Goal: Transaction & Acquisition: Purchase product/service

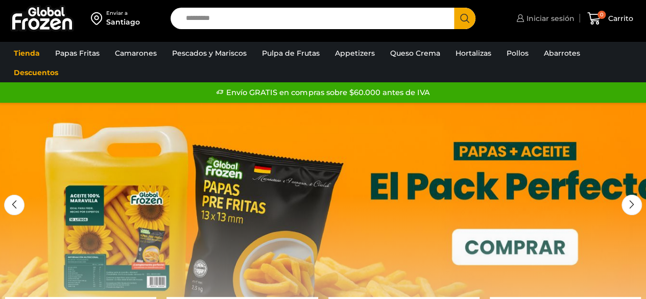
click at [560, 16] on span "Iniciar sesión" at bounding box center [549, 18] width 51 height 10
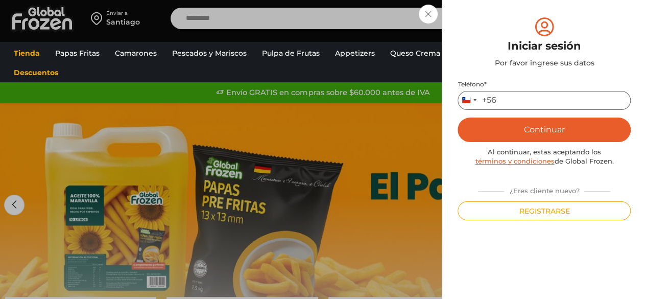
click at [525, 105] on input "Teléfono *" at bounding box center [543, 100] width 173 height 19
type input "*********"
click at [547, 123] on button "Continuar" at bounding box center [543, 129] width 173 height 25
click at [511, 134] on button "Continuar" at bounding box center [543, 129] width 173 height 25
click at [559, 131] on button "Continuar" at bounding box center [543, 129] width 173 height 25
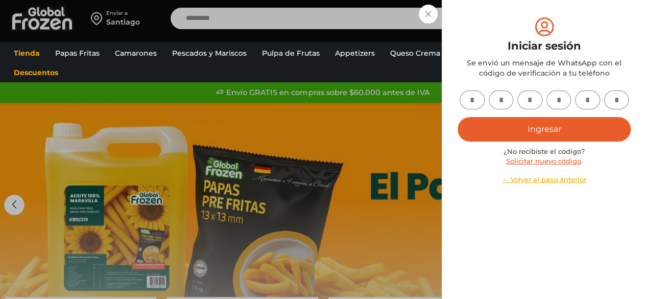
click at [474, 98] on input "text" at bounding box center [471, 99] width 25 height 19
type input "*"
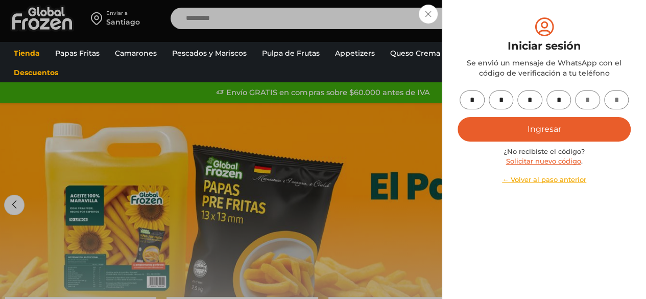
type input "*"
click at [540, 131] on button "Ingresar" at bounding box center [543, 129] width 173 height 25
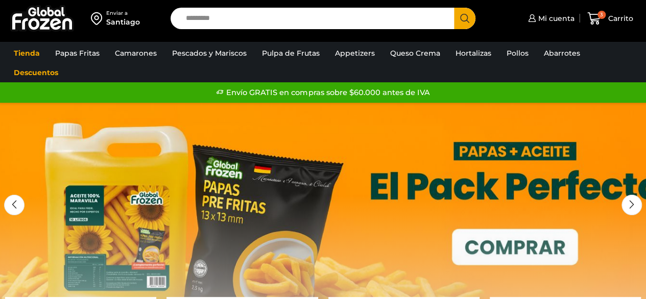
click at [114, 16] on div "Enviar a" at bounding box center [123, 13] width 34 height 7
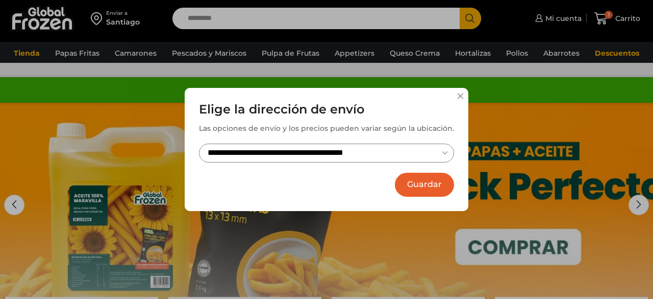
click at [423, 189] on button "Guardar" at bounding box center [424, 185] width 59 height 24
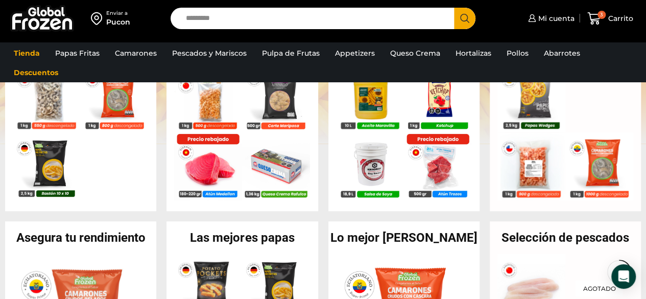
scroll to position [272, 0]
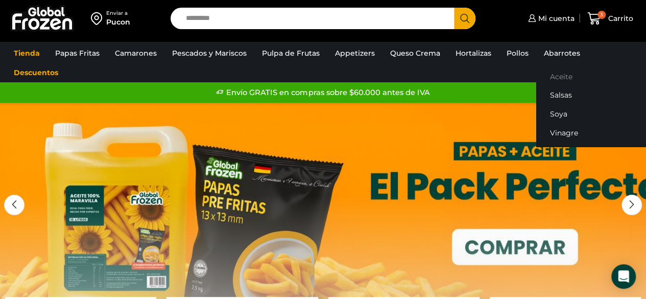
click at [553, 75] on link "Aceite" at bounding box center [600, 76] width 129 height 19
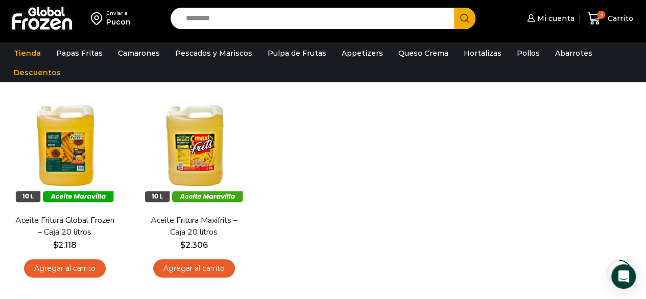
scroll to position [84, 0]
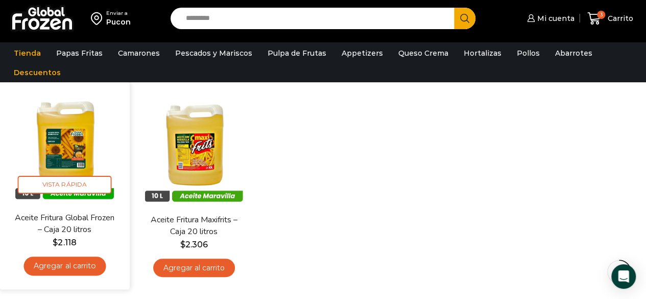
click at [83, 267] on link "Agregar al carrito" at bounding box center [64, 265] width 82 height 19
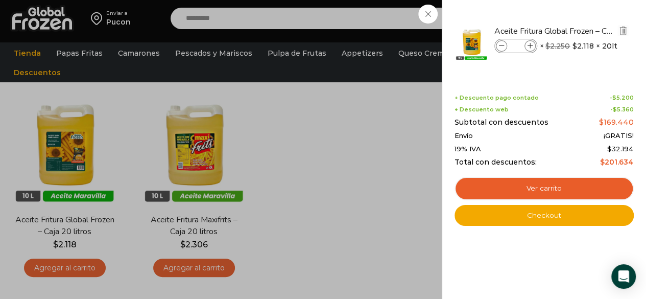
click at [499, 46] on icon at bounding box center [502, 46] width 6 height 6
click at [530, 45] on icon at bounding box center [530, 46] width 6 height 6
type input "*"
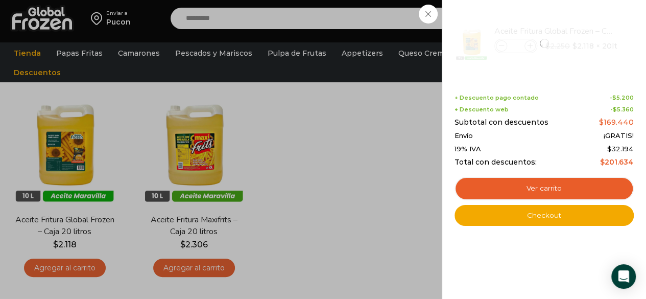
click at [585, 31] on div "4 Carrito 4 4 Shopping Cart *" at bounding box center [610, 19] width 51 height 24
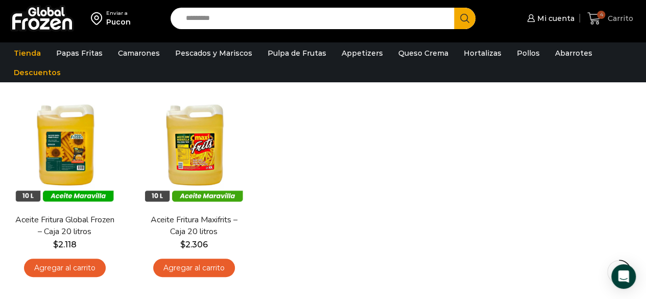
click at [619, 12] on span "4 Carrito" at bounding box center [610, 19] width 46 height 14
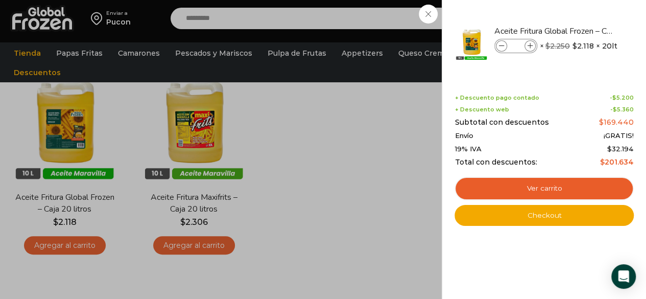
scroll to position [95, 0]
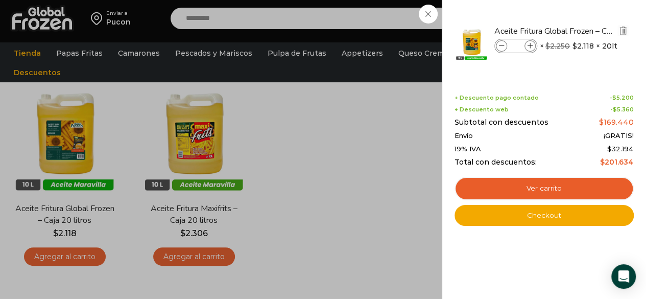
click at [499, 45] on icon at bounding box center [502, 46] width 6 height 6
type input "*"
click at [585, 31] on div "3 Carrito 3 3 Shopping Cart *" at bounding box center [610, 19] width 51 height 24
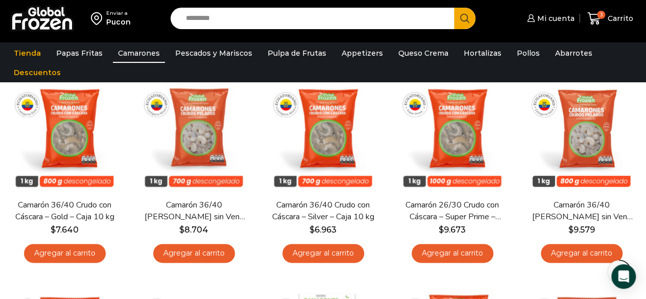
scroll to position [512, 0]
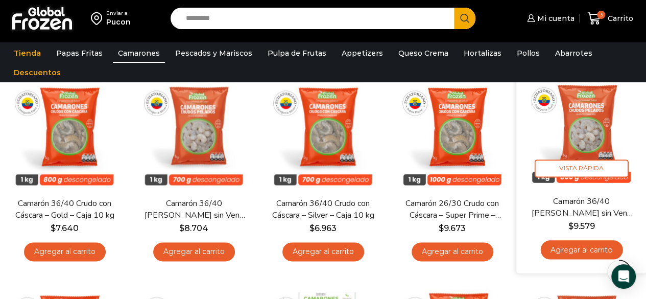
click at [603, 138] on img at bounding box center [581, 130] width 115 height 115
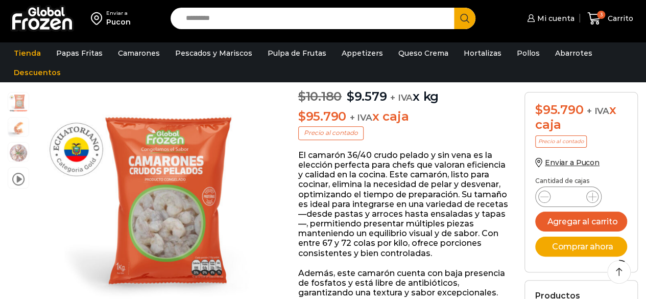
scroll to position [118, 0]
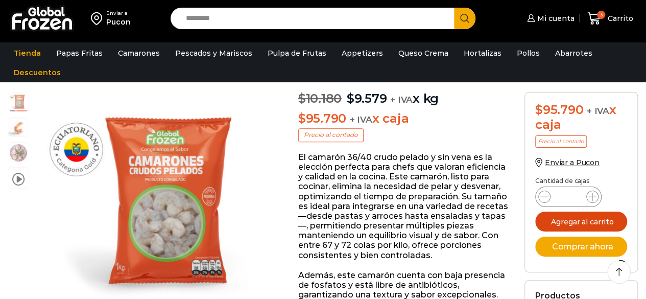
click at [587, 226] on button "Agregar al carrito" at bounding box center [581, 221] width 92 height 20
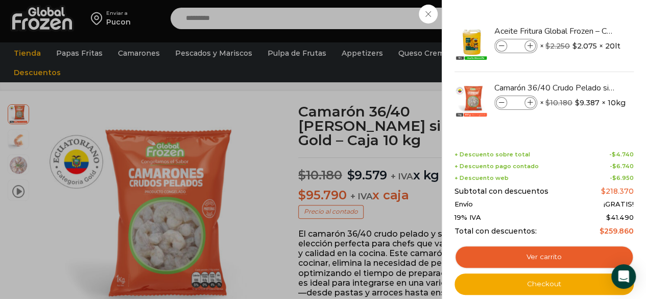
scroll to position [41, 0]
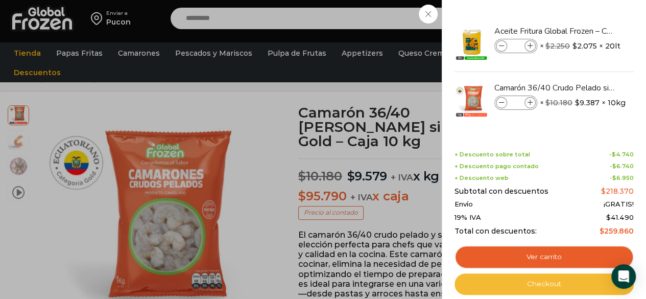
click at [549, 287] on link "Checkout" at bounding box center [543, 283] width 179 height 21
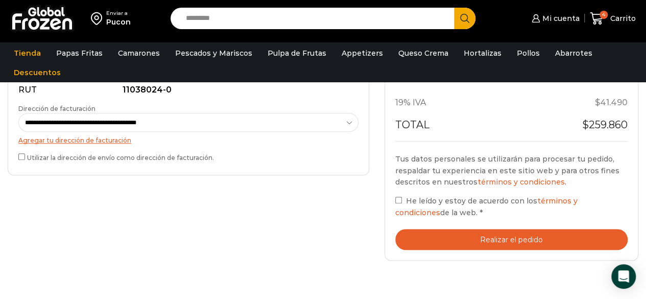
scroll to position [341, 0]
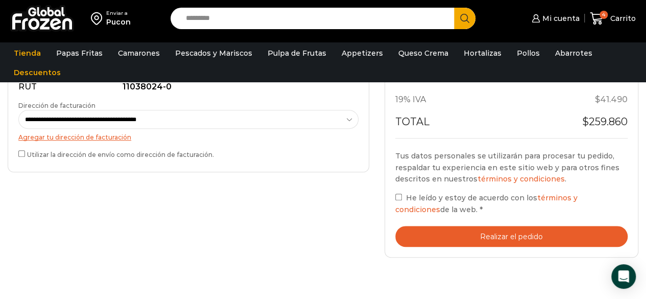
click at [398, 204] on label "He leído y estoy de acuerdo con los términos y condiciones de la web. *" at bounding box center [511, 202] width 232 height 23
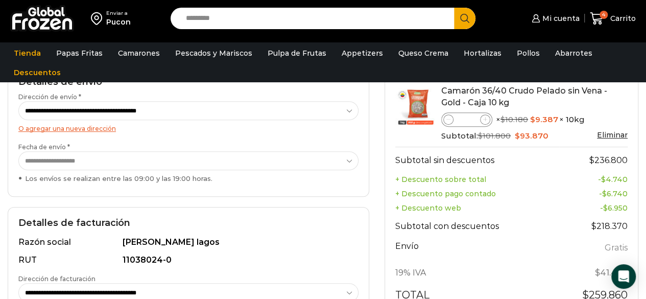
scroll to position [155, 0]
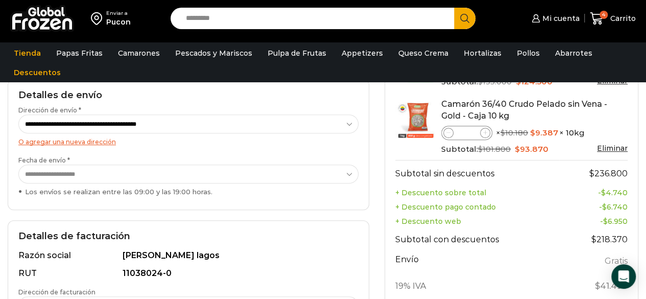
click at [514, 228] on th "Subtotal con descuentos" at bounding box center [477, 239] width 164 height 23
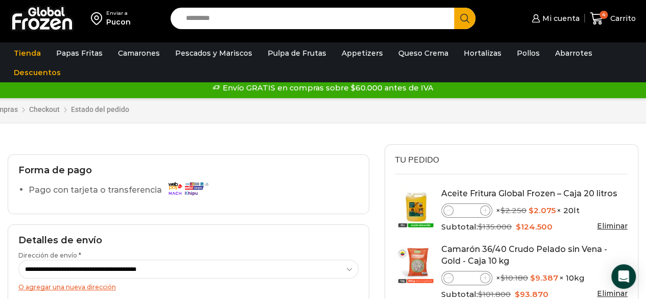
scroll to position [0, 0]
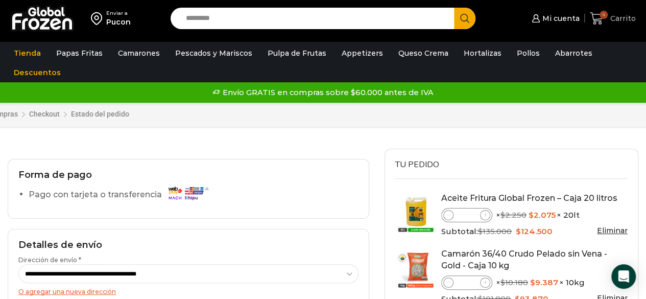
click at [611, 17] on span "Carrito" at bounding box center [621, 18] width 28 height 10
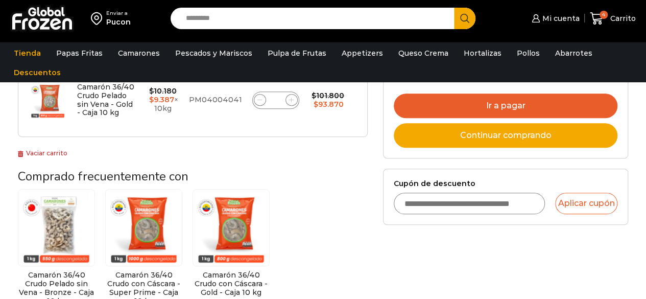
scroll to position [275, 0]
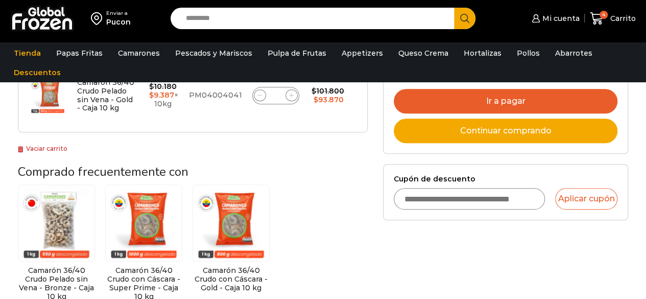
click at [467, 193] on input "Cupón de descuento" at bounding box center [470, 198] width 152 height 21
click at [480, 204] on input "Cupón de descuento" at bounding box center [470, 198] width 152 height 21
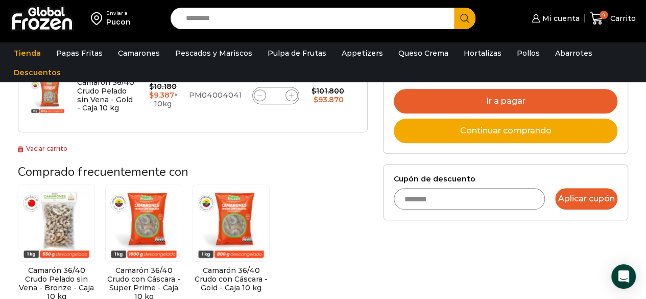
type input "*******"
click at [567, 199] on button "Aplicar cupón" at bounding box center [586, 198] width 62 height 21
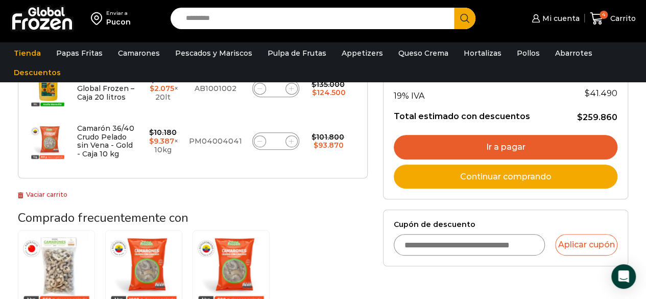
scroll to position [280, 0]
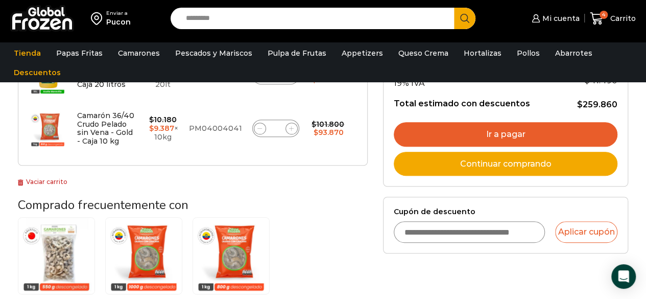
click at [514, 227] on input "Cupón de descuento" at bounding box center [470, 231] width 152 height 21
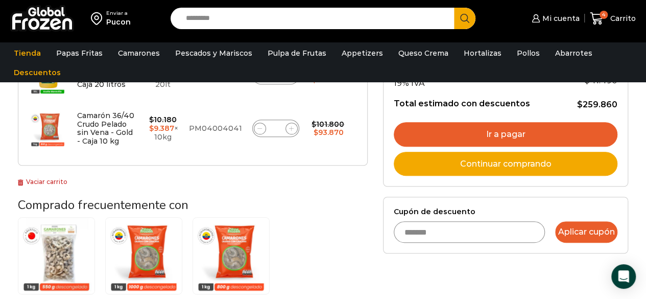
type input "*******"
click at [575, 232] on button "Aplicar cupón" at bounding box center [586, 231] width 62 height 21
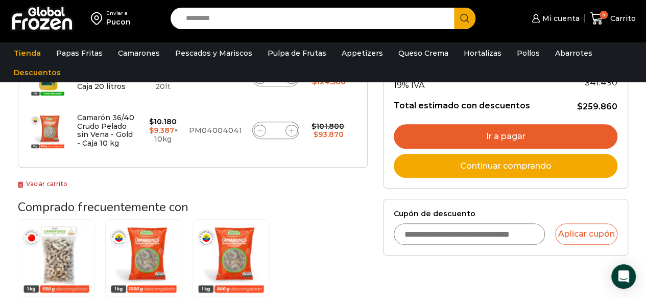
scroll to position [278, 0]
